Goal: Navigation & Orientation: Find specific page/section

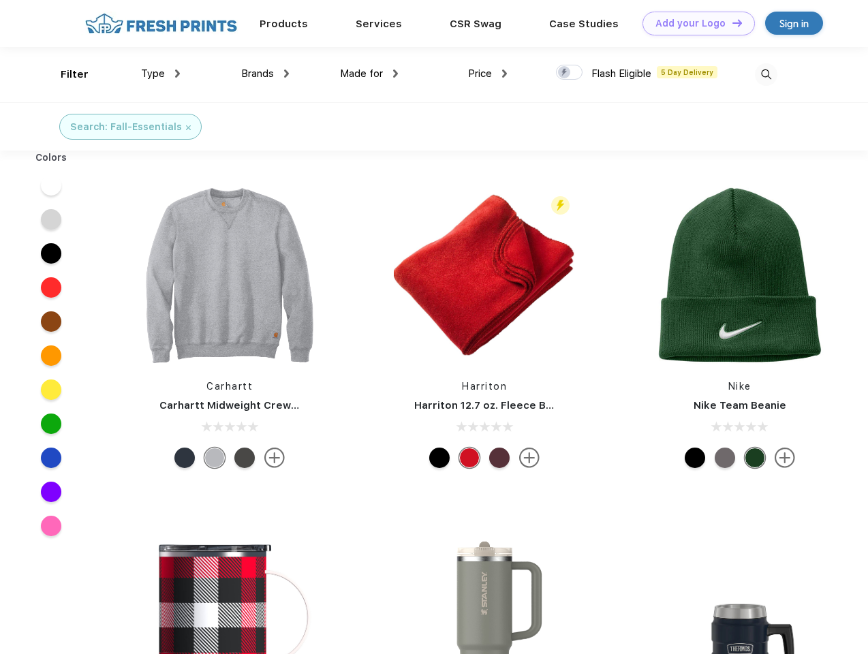
click at [693, 23] on link "Add your Logo Design Tool" at bounding box center [698, 24] width 112 height 24
click at [0, 0] on div "Design Tool" at bounding box center [0, 0] width 0 height 0
click at [731, 22] on link "Add your Logo Design Tool" at bounding box center [698, 24] width 112 height 24
click at [65, 74] on div "Filter" at bounding box center [75, 75] width 28 height 16
click at [161, 74] on span "Type" at bounding box center [153, 73] width 24 height 12
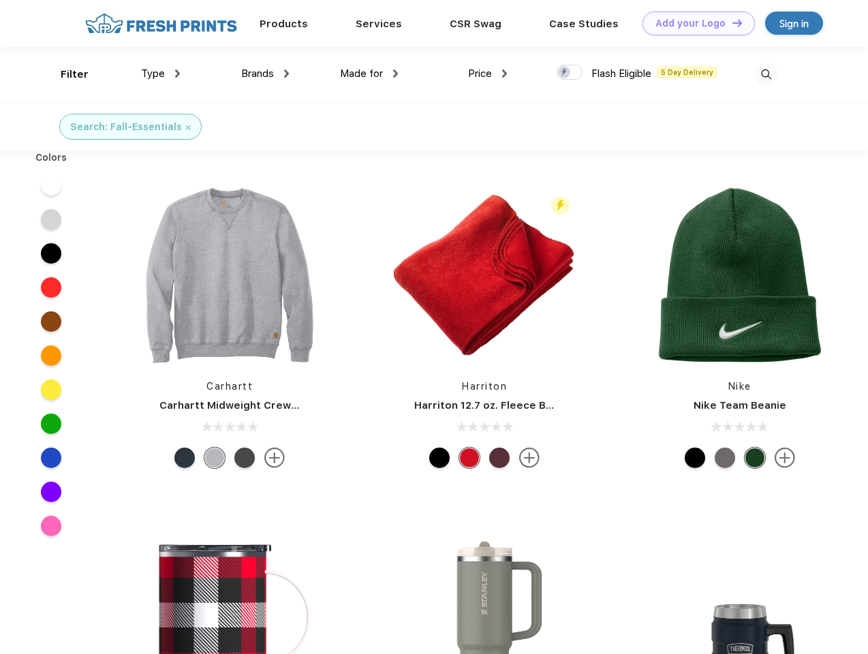
click at [265, 74] on span "Brands" at bounding box center [257, 73] width 33 height 12
click at [369, 74] on span "Made for" at bounding box center [361, 73] width 43 height 12
click at [488, 74] on span "Price" at bounding box center [480, 73] width 24 height 12
click at [569, 73] on div at bounding box center [569, 72] width 27 height 15
click at [565, 73] on input "checkbox" at bounding box center [560, 68] width 9 height 9
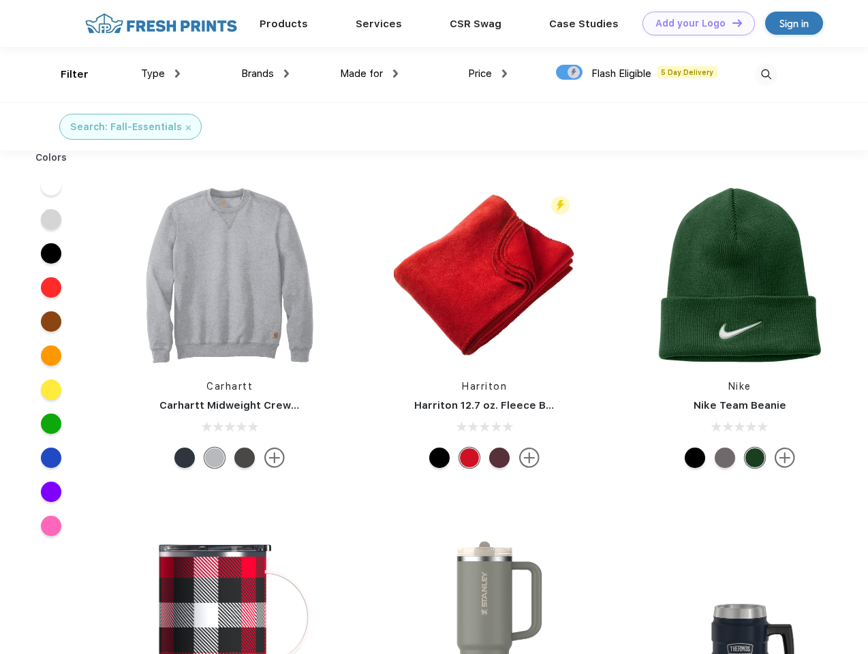
click at [766, 74] on img at bounding box center [766, 74] width 22 height 22
